Goal: Obtain resource: Download file/media

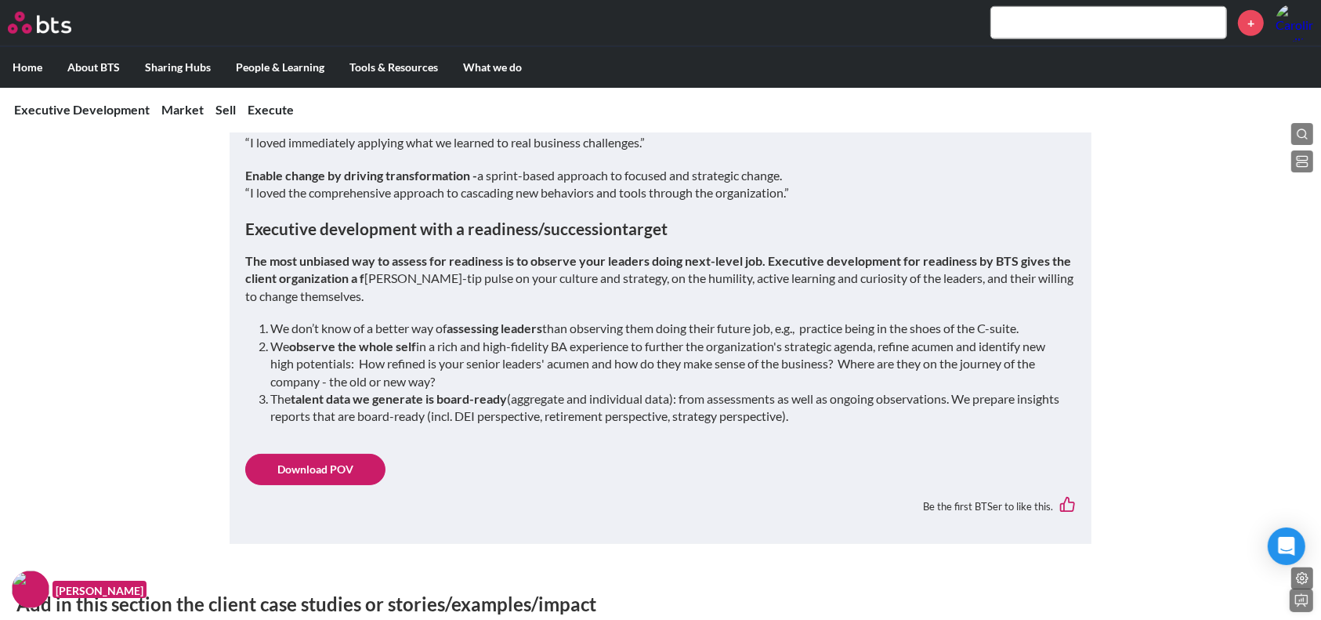
scroll to position [1289, 0]
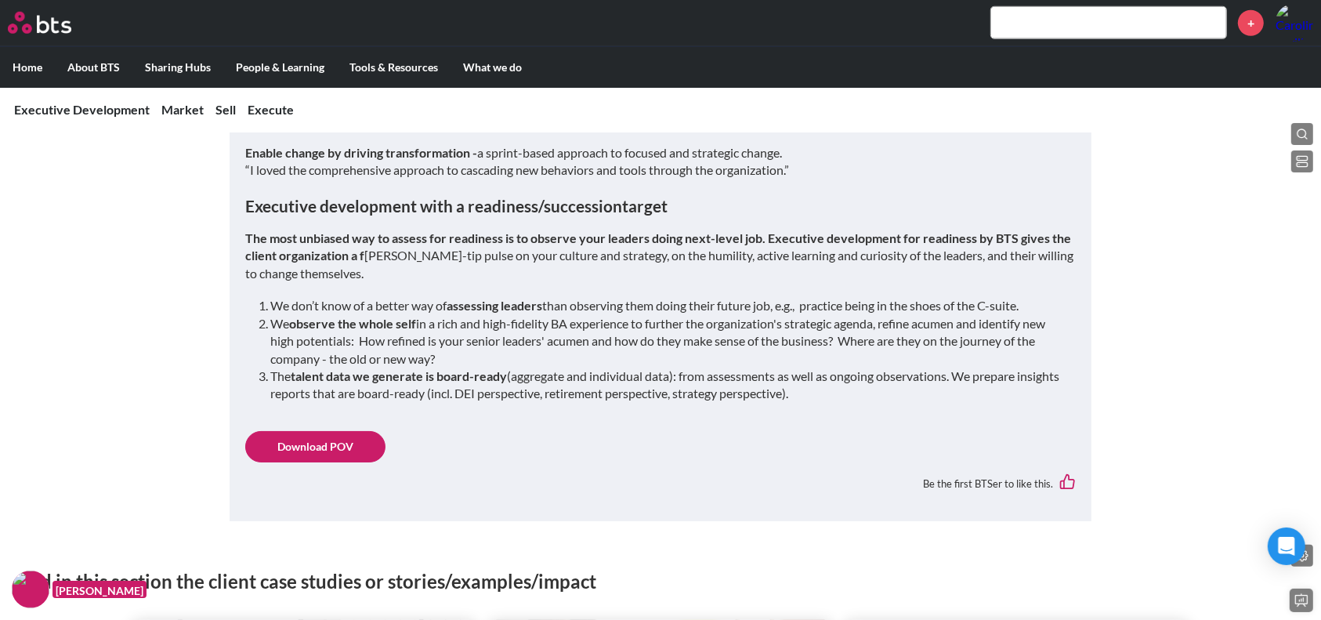
click at [336, 448] on link "Download POV" at bounding box center [315, 446] width 140 height 31
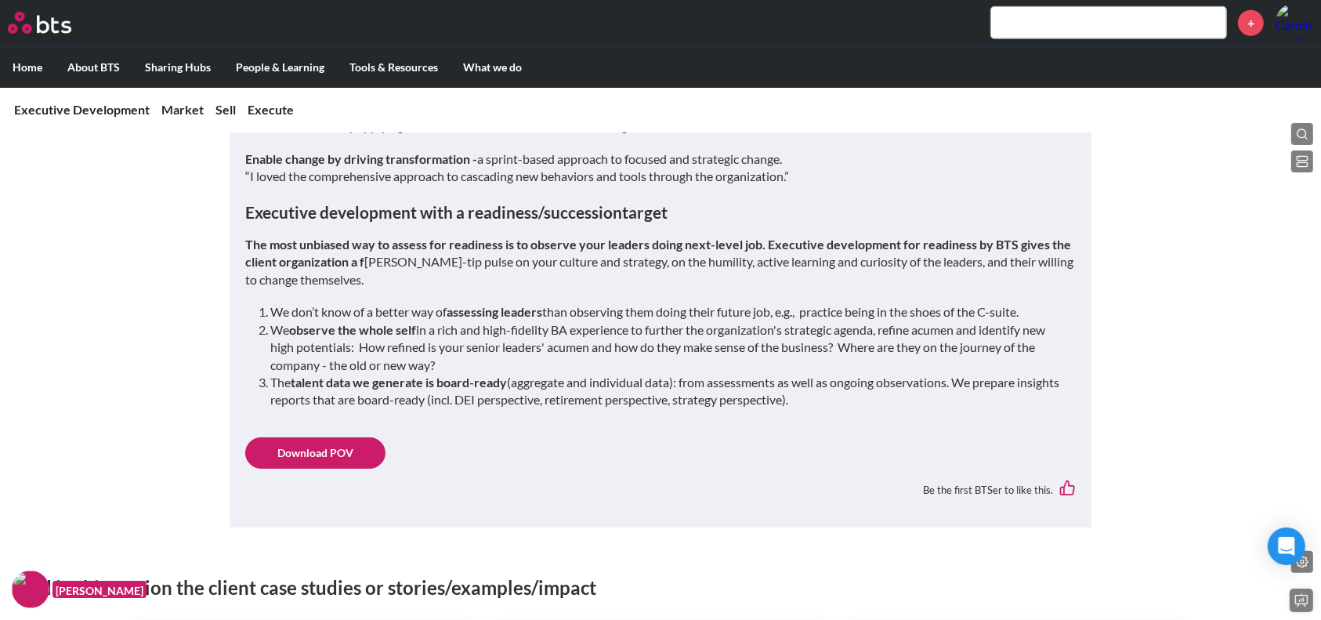
scroll to position [1288, 0]
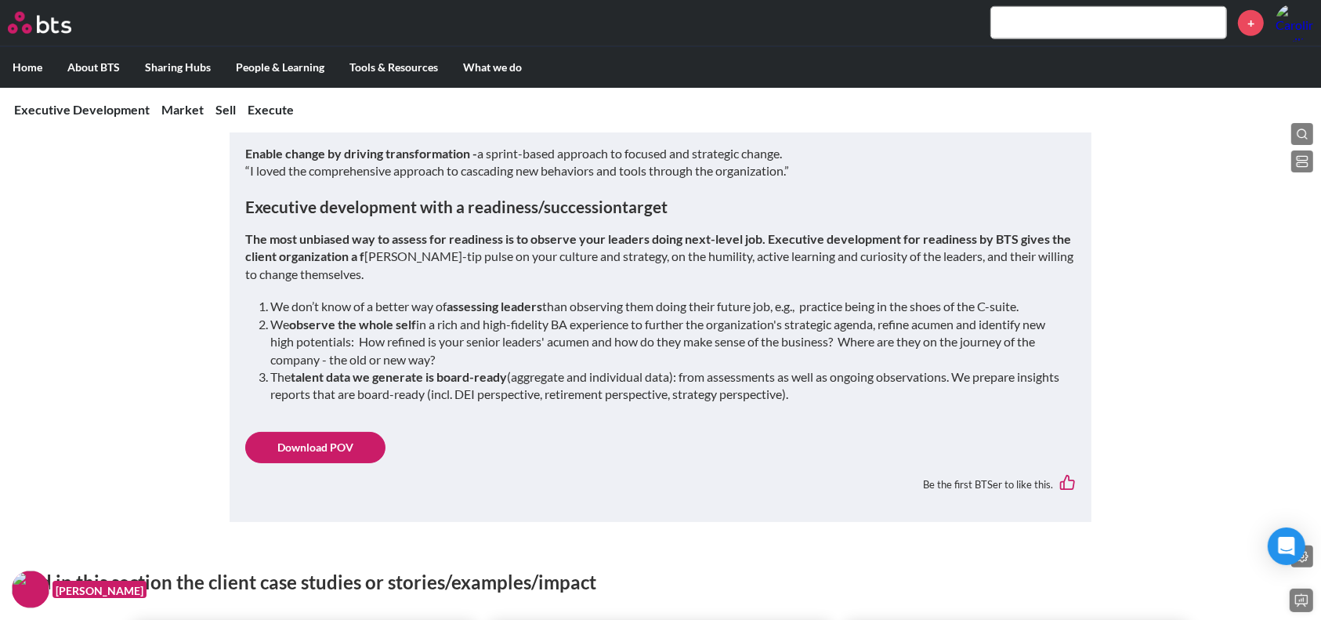
click at [306, 440] on link "Download POV" at bounding box center [315, 447] width 140 height 31
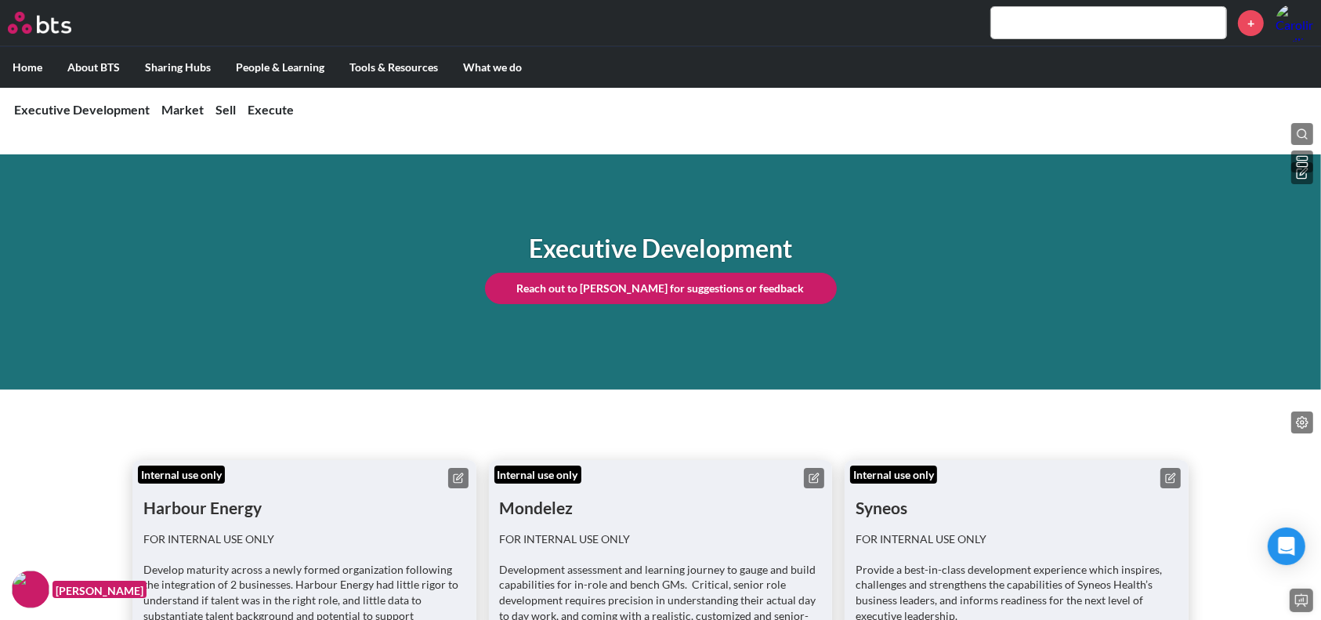
click at [673, 240] on h1 "Executive Development" at bounding box center [661, 248] width 352 height 35
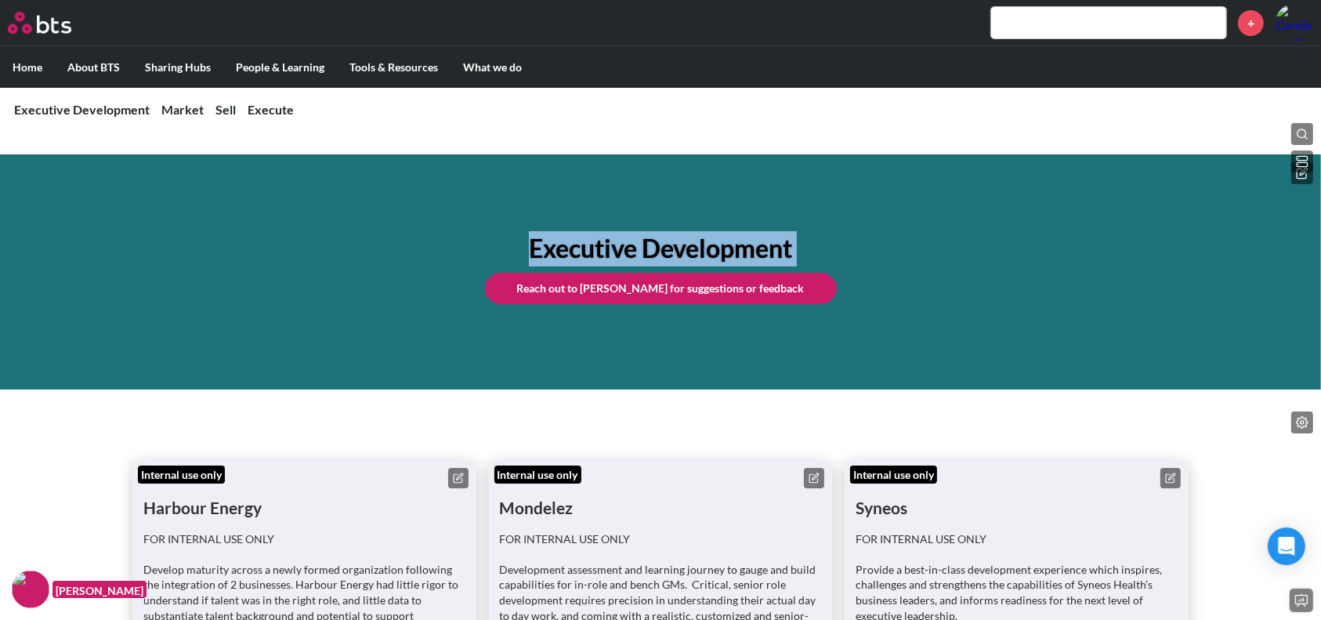
click at [673, 240] on h1 "Executive Development" at bounding box center [661, 248] width 352 height 35
copy div "Executive Development"
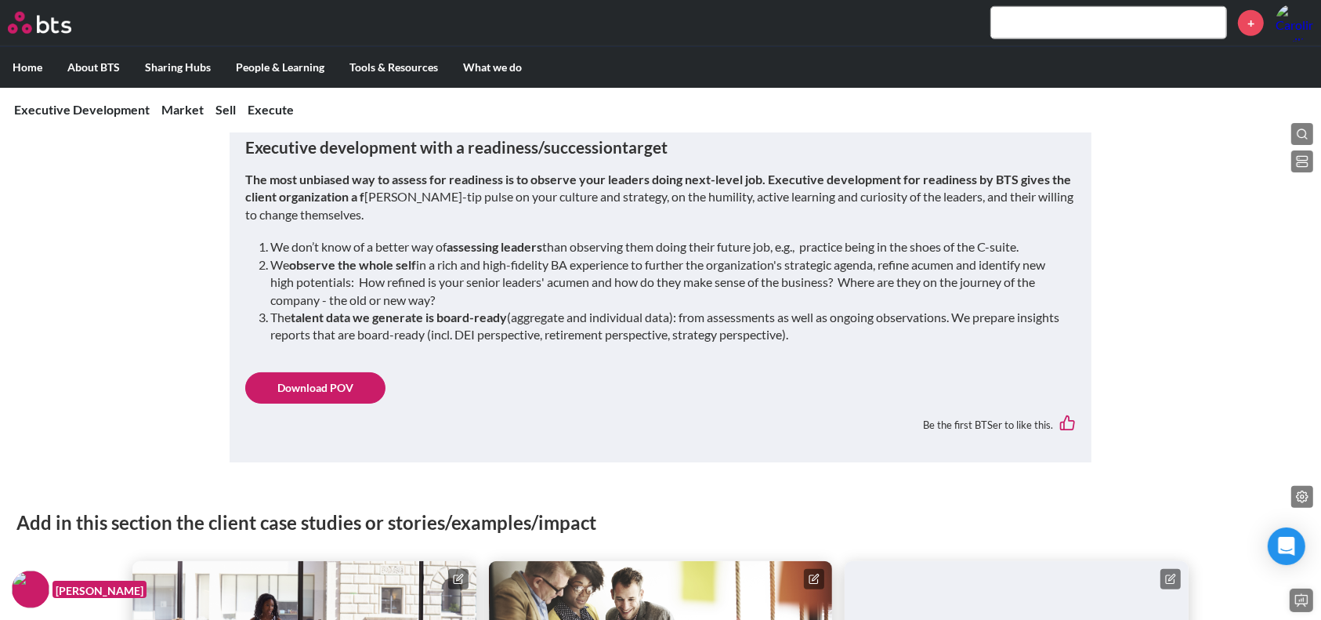
scroll to position [1358, 0]
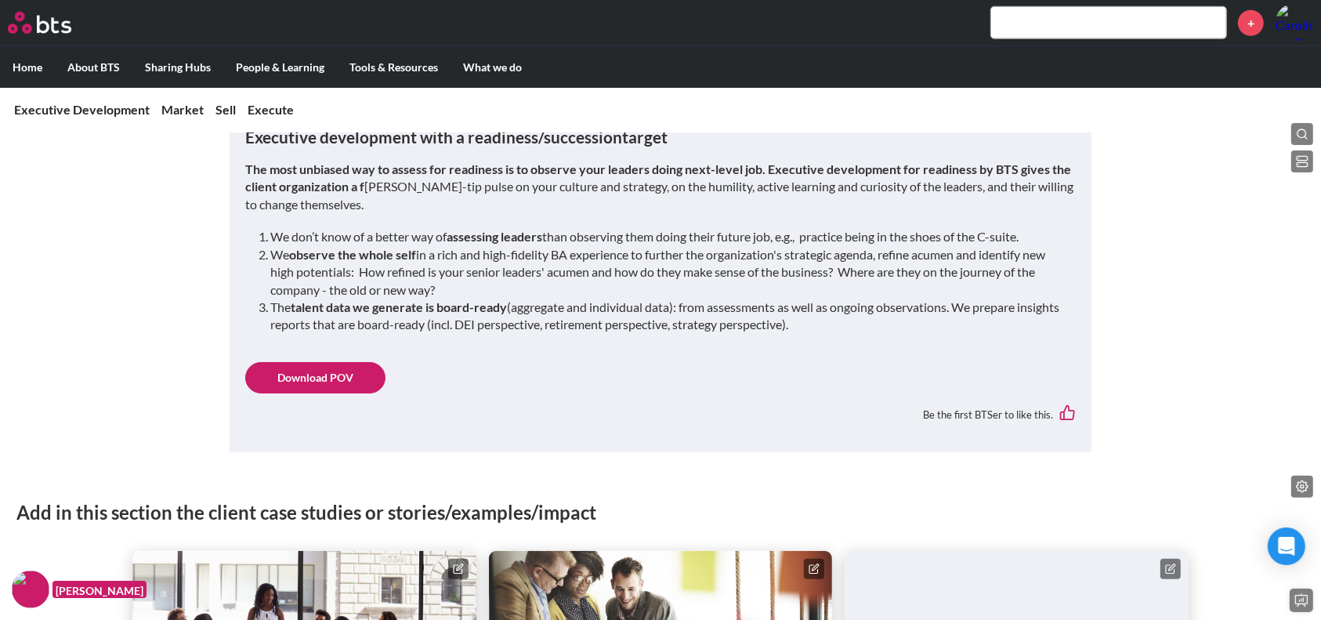
click at [577, 307] on li "The talent data we generate is board-ready (aggregate and individual data): fro…" at bounding box center [666, 316] width 793 height 35
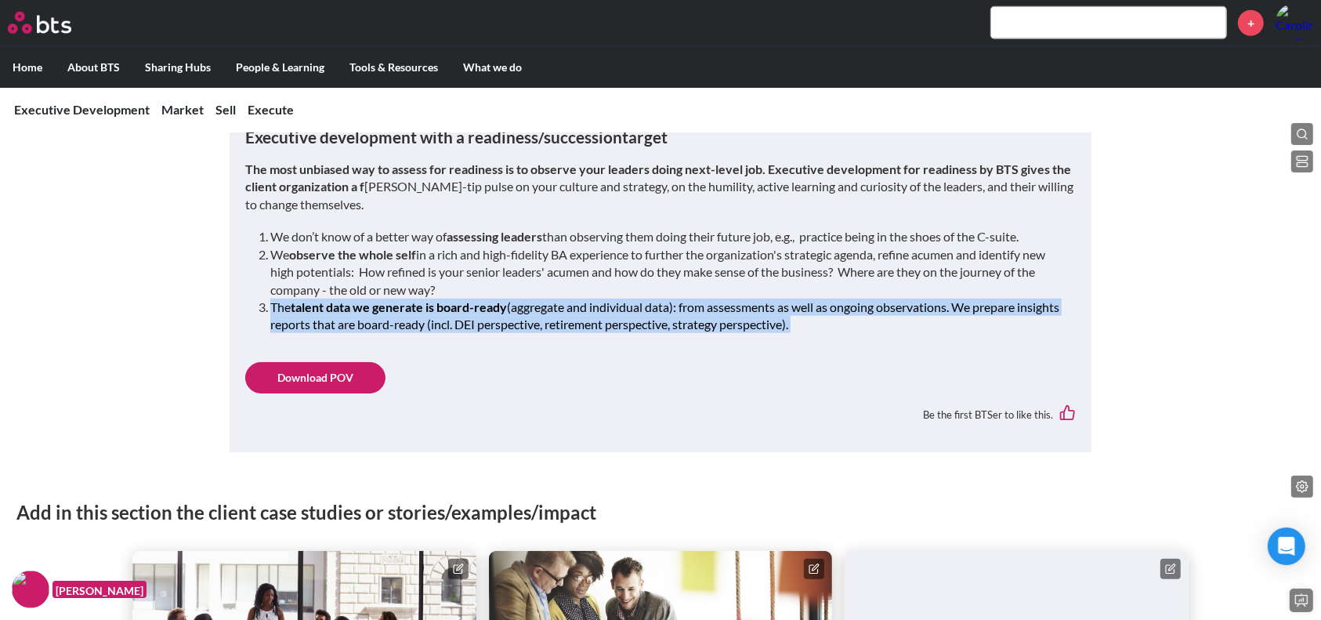
click at [577, 307] on li "The talent data we generate is board-ready (aggregate and individual data): fro…" at bounding box center [666, 316] width 793 height 35
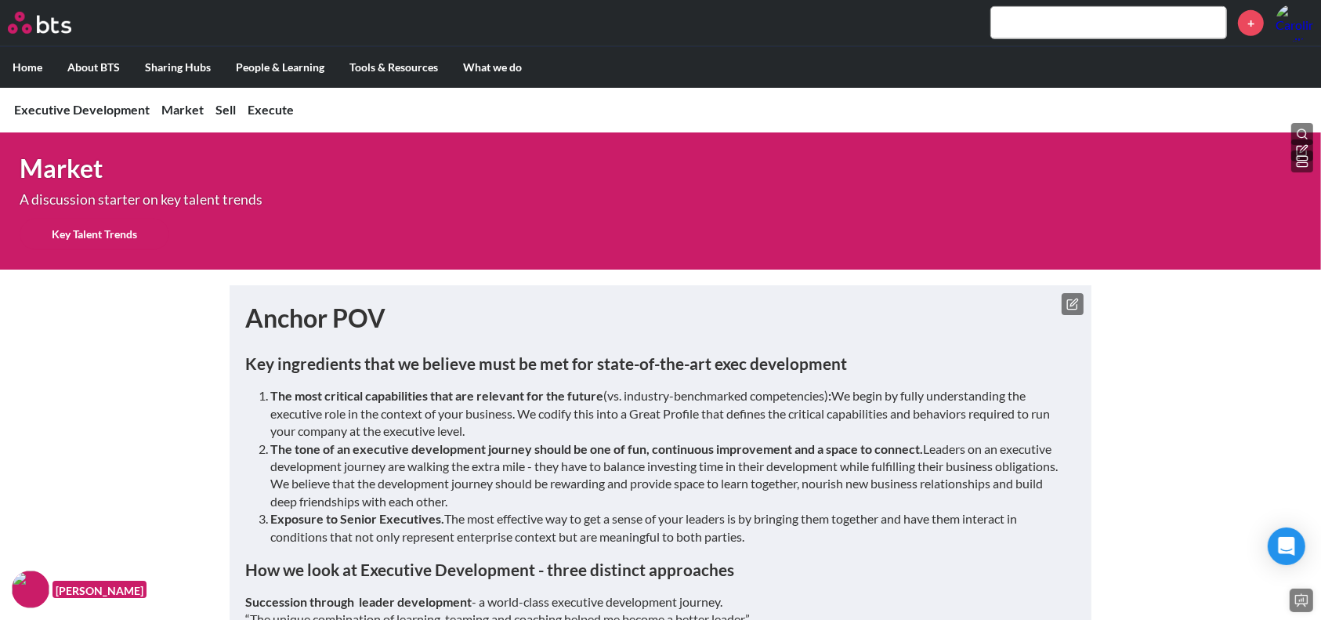
scroll to position [731, 0]
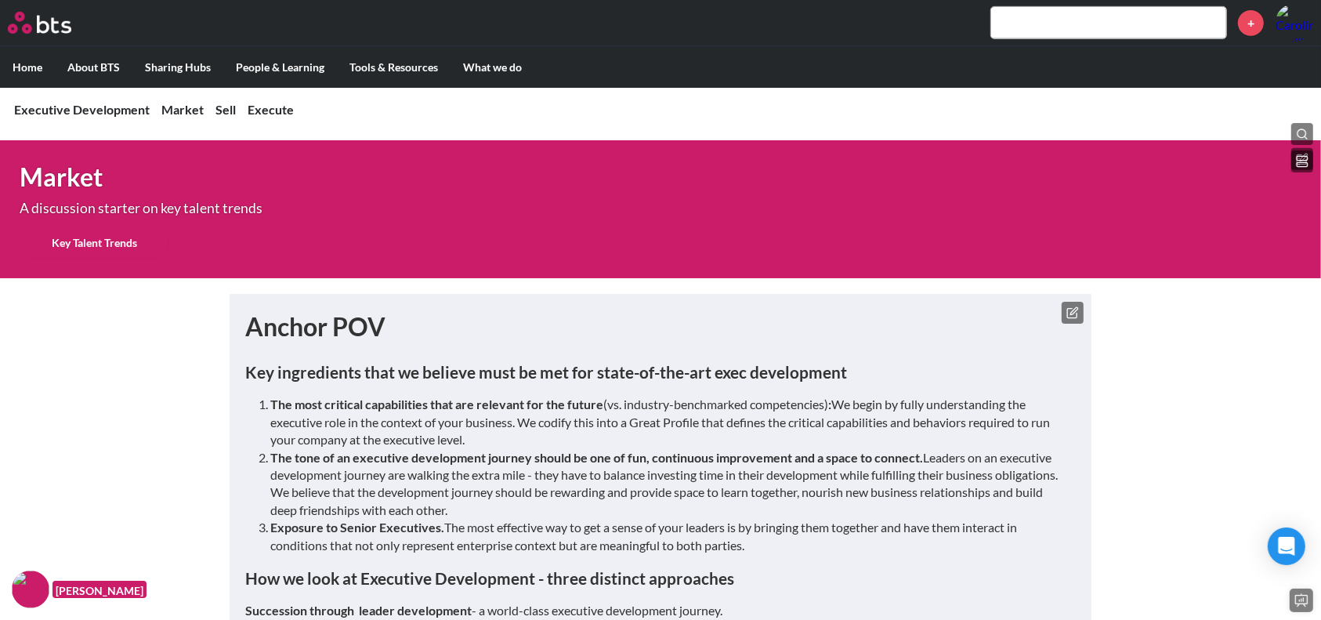
click at [99, 239] on link "Key Talent Trends" at bounding box center [95, 242] width 150 height 31
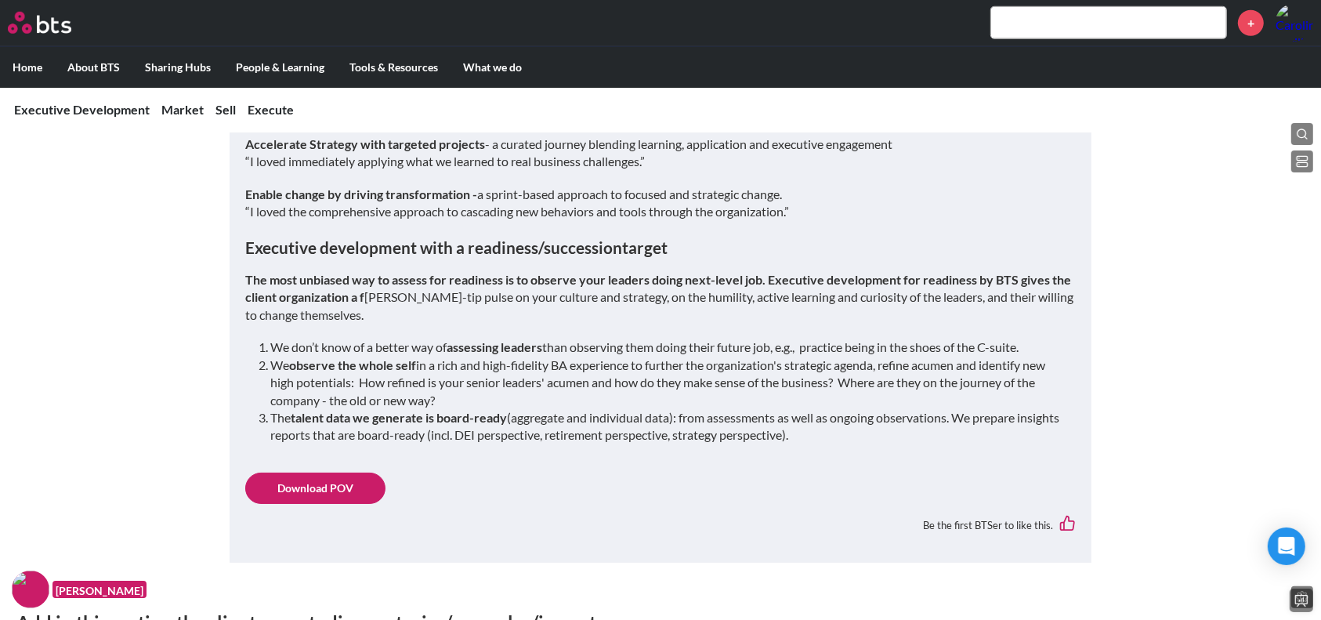
scroll to position [1260, 0]
